Goal: Complete application form

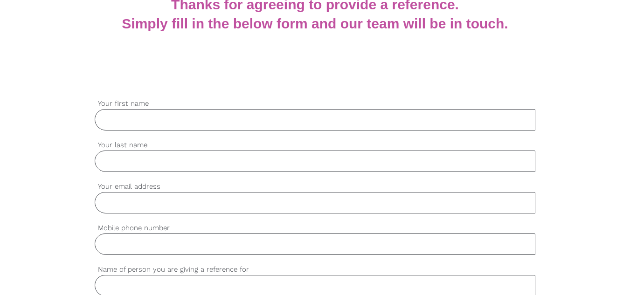
scroll to position [187, 0]
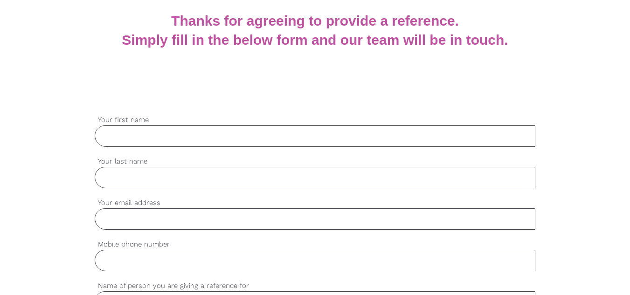
click at [143, 139] on input "Your first name" at bounding box center [315, 136] width 441 height 21
type input "Lydiah"
click at [122, 181] on input "Your last name" at bounding box center [315, 177] width 441 height 21
type input "Jepkemboi"
click at [167, 225] on input "Your email address" at bounding box center [315, 219] width 441 height 21
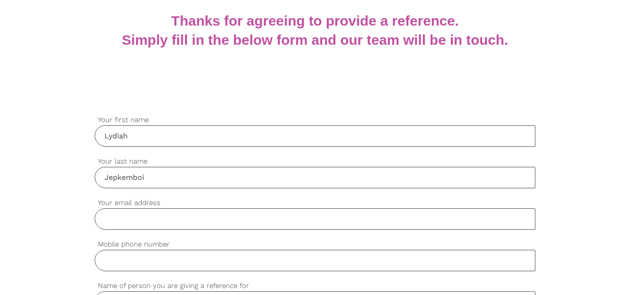
type input "`[EMAIL_ADDRESS][DOMAIN_NAME]"
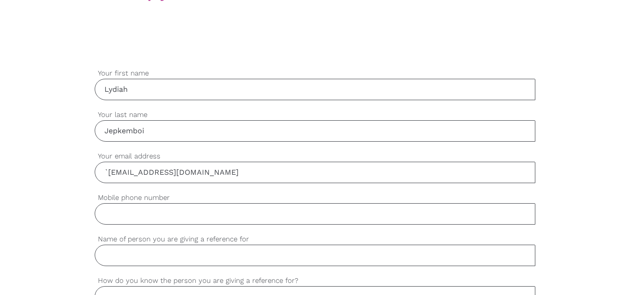
click at [161, 220] on input "Mobile phone number" at bounding box center [315, 213] width 441 height 21
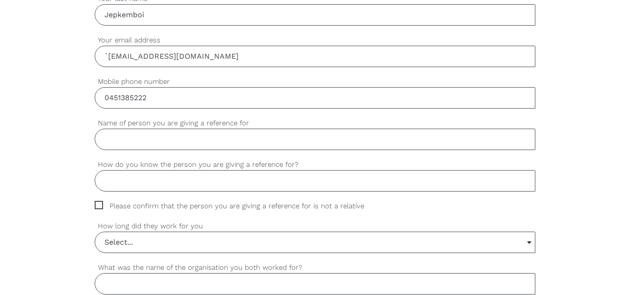
scroll to position [373, 0]
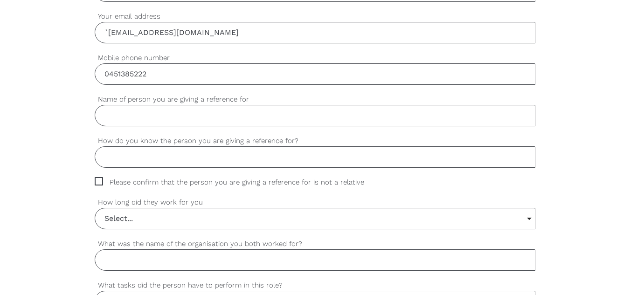
type input "0451385222"
click at [141, 121] on input "Name of person you are giving a reference for" at bounding box center [315, 115] width 441 height 21
type input "[PERSON_NAME]"
click at [148, 160] on input "How do you know the person you are giving a reference for?" at bounding box center [315, 157] width 441 height 21
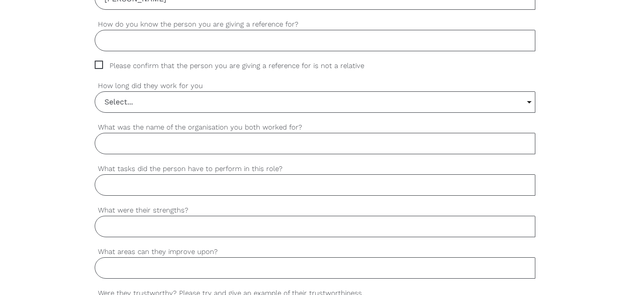
scroll to position [467, 0]
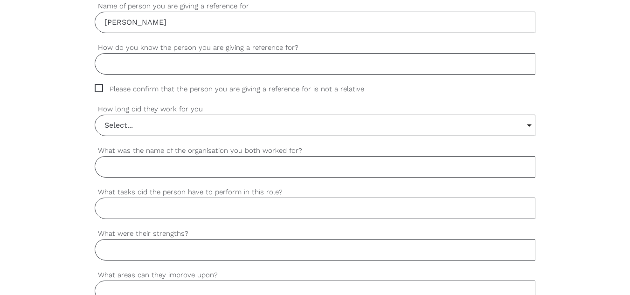
click at [528, 125] on input "Select..." at bounding box center [315, 125] width 441 height 21
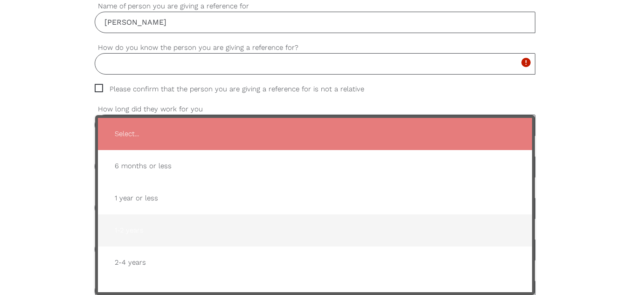
click at [138, 232] on span "1-2 years" at bounding box center [315, 230] width 416 height 23
type input "1-2 years"
